Goal: Communication & Community: Ask a question

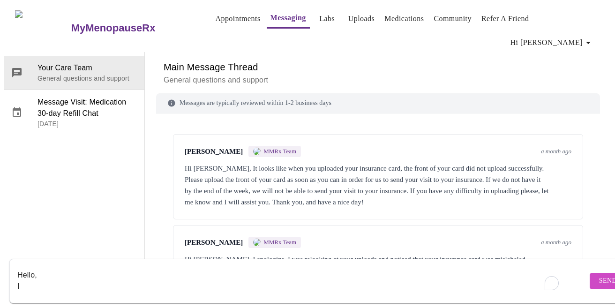
scroll to position [123, 0]
